Goal: Find specific page/section: Find specific page/section

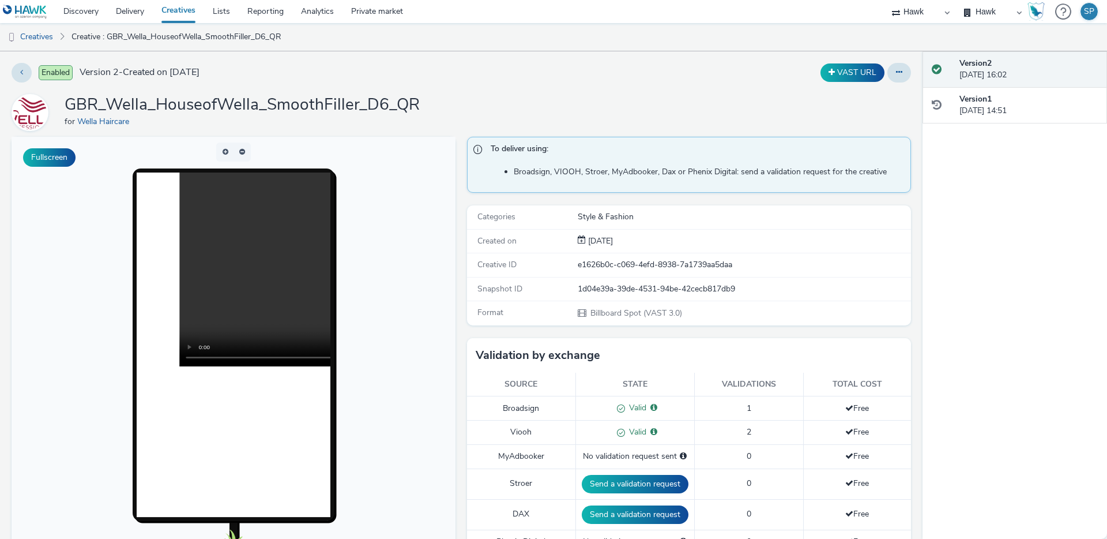
click at [483, 98] on div "GBR_Wella_HouseofWella_SmoothFiller_D6_QR for Wella Haircare" at bounding box center [462, 112] width 900 height 37
click at [642, 64] on div "VAST URL" at bounding box center [731, 73] width 360 height 20
click at [78, 11] on link "Discovery" at bounding box center [81, 11] width 52 height 23
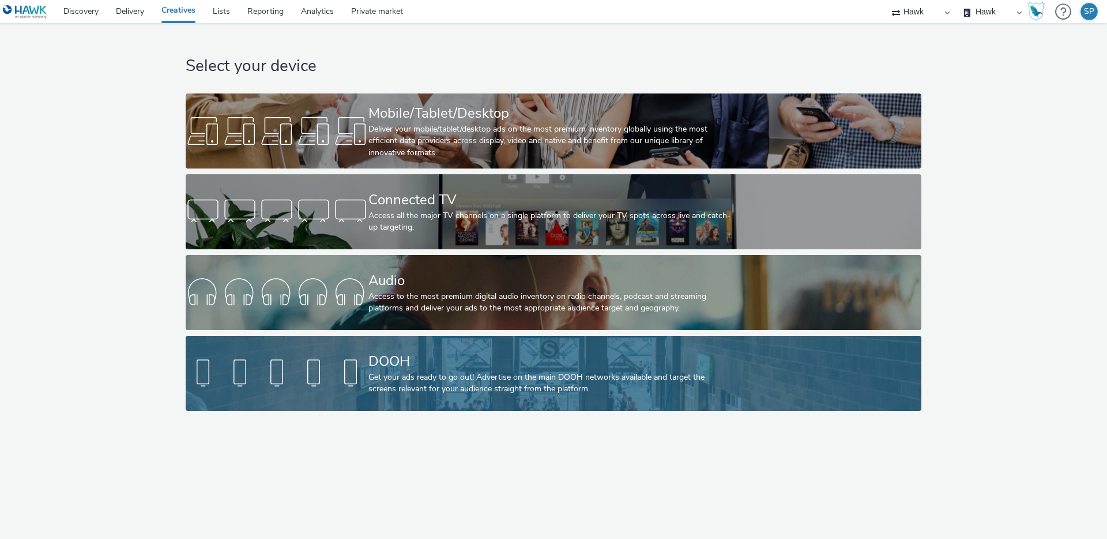
click at [375, 381] on div "Get your ads ready to go out! Advertise on the main DOOH networks available and…" at bounding box center [552, 383] width 366 height 24
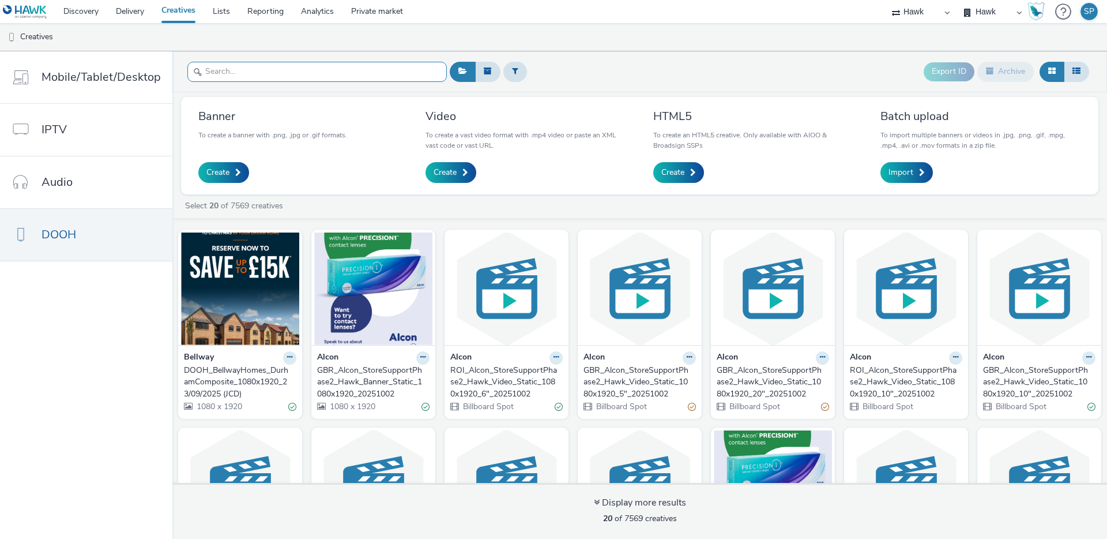
click at [334, 73] on input "text" at bounding box center [317, 72] width 260 height 20
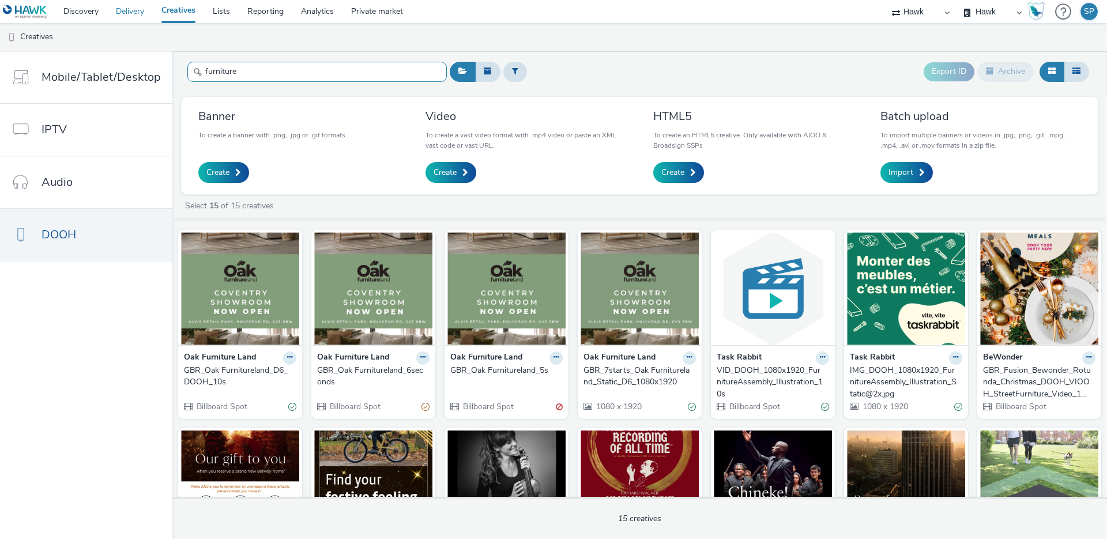
type input "furniture"
